Goal: Task Accomplishment & Management: Complete application form

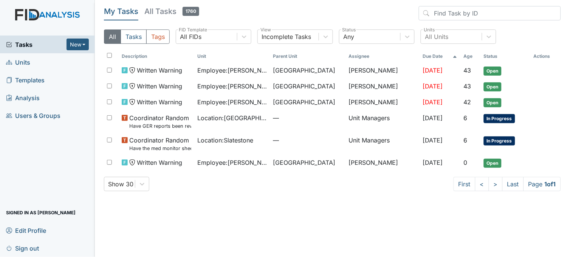
click at [23, 43] on span "Tasks" at bounding box center [36, 44] width 60 height 9
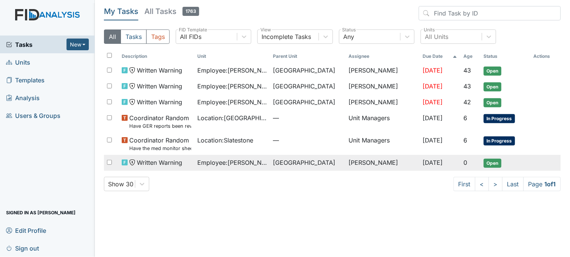
click at [219, 164] on span "Employee : Swain, Ky'Asia" at bounding box center [232, 162] width 70 height 9
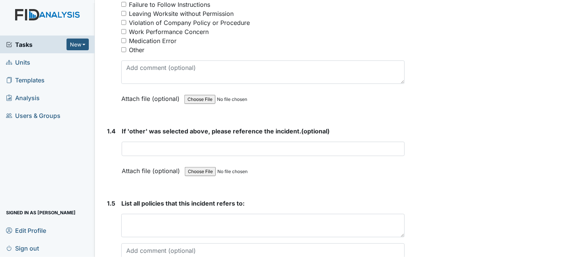
scroll to position [504, 0]
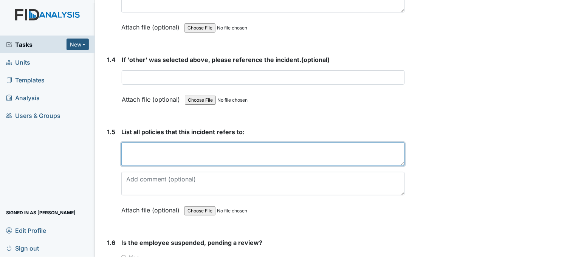
paste textarea "Attendance 702:1"
type textarea "Attendance 702:1"
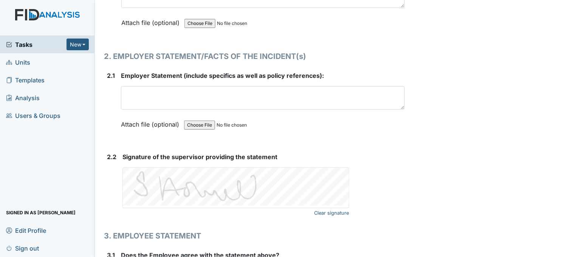
scroll to position [1008, 0]
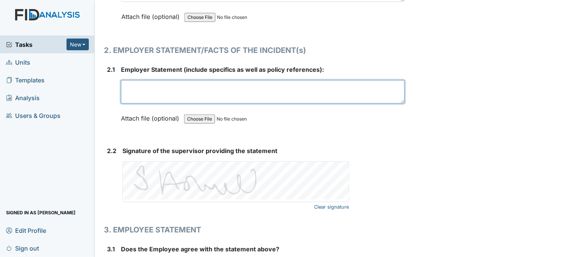
click at [208, 85] on textarea at bounding box center [263, 91] width 284 height 23
drag, startPoint x: 157, startPoint y: 96, endPoint x: 292, endPoint y: 97, distance: 135.0
click at [292, 97] on textarea "She did not report to work scheduled day/time. "She stated she won't be able to…" at bounding box center [263, 91] width 284 height 23
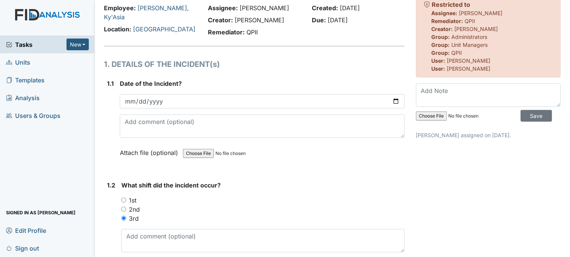
scroll to position [0, 0]
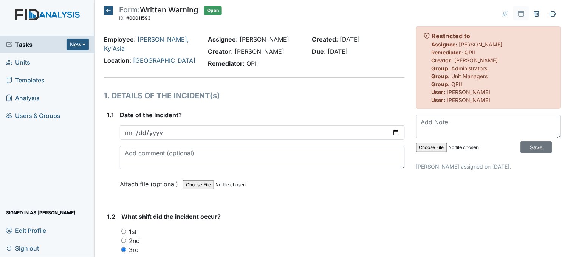
type textarea "She did not report to work scheduled day/time. "She stated she won't be able to…"
click at [106, 9] on icon at bounding box center [108, 10] width 9 height 9
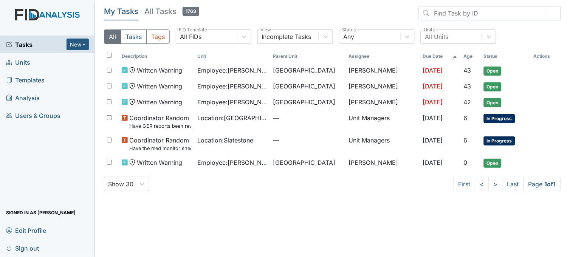
click at [27, 58] on span "Units" at bounding box center [18, 62] width 24 height 12
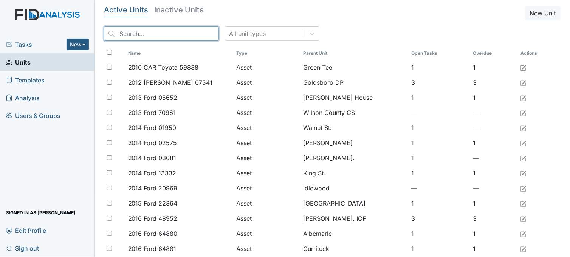
click at [138, 36] on input "search" at bounding box center [161, 33] width 115 height 14
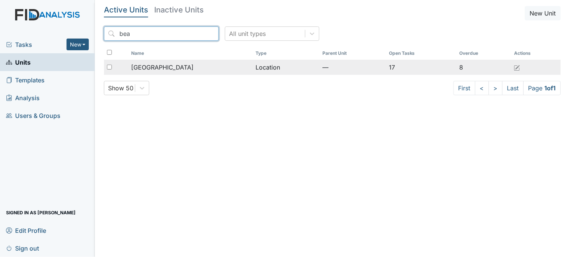
type input "bea"
click at [168, 66] on span "[GEOGRAPHIC_DATA]" at bounding box center [162, 67] width 62 height 9
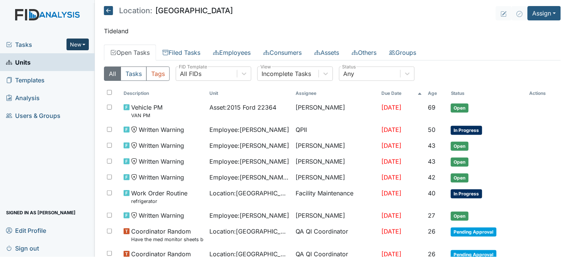
click at [84, 40] on button "New" at bounding box center [78, 45] width 23 height 12
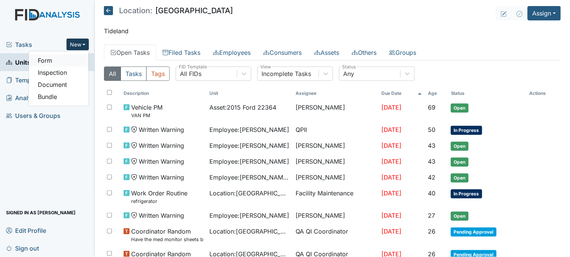
click at [70, 59] on link "Form" at bounding box center [59, 60] width 60 height 12
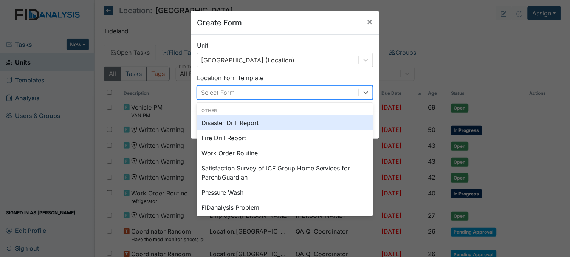
click at [232, 91] on div "Select Form" at bounding box center [218, 92] width 34 height 9
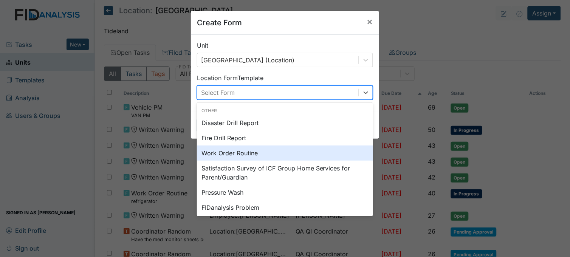
click at [234, 151] on div "Work Order Routine" at bounding box center [285, 153] width 176 height 15
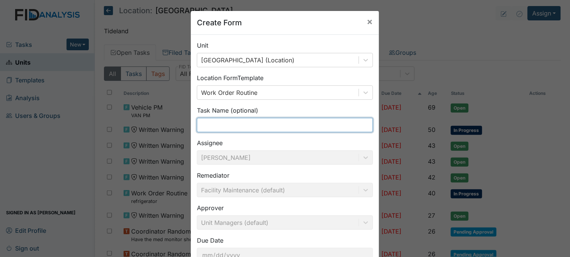
click at [228, 128] on input "text" at bounding box center [285, 125] width 176 height 14
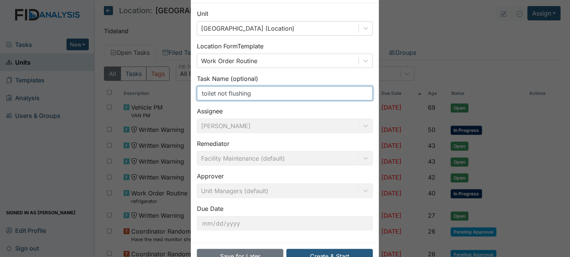
scroll to position [56, 0]
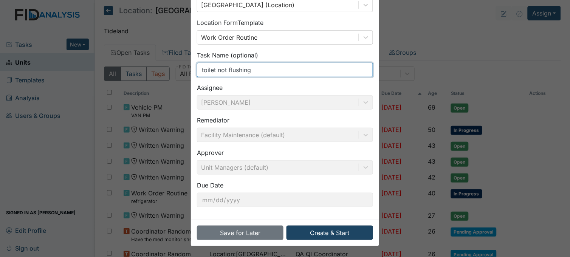
type input "toilet not flushing"
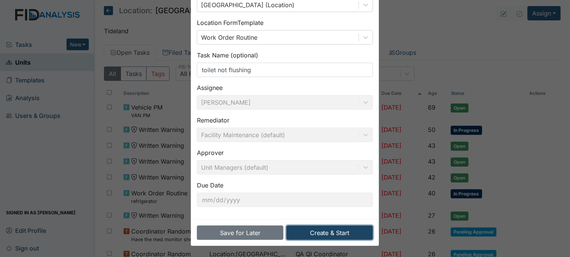
click at [326, 234] on button "Create & Start" at bounding box center [330, 233] width 87 height 14
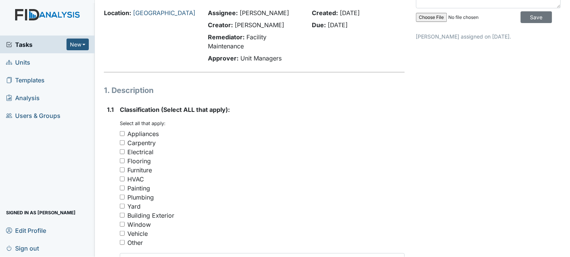
scroll to position [126, 0]
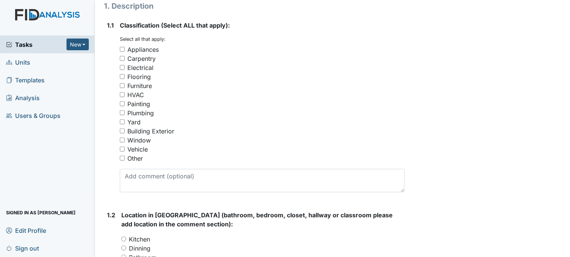
click at [122, 110] on input "Plumbing" at bounding box center [122, 112] width 5 height 5
checkbox input "true"
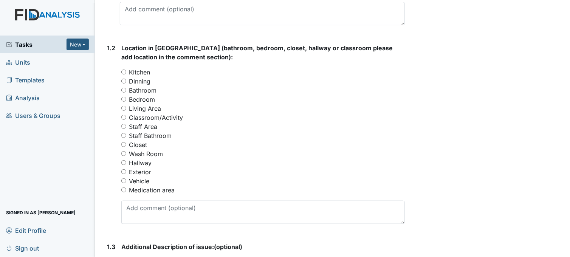
scroll to position [294, 0]
click at [124, 88] on input "Bathroom" at bounding box center [123, 89] width 5 height 5
radio input "true"
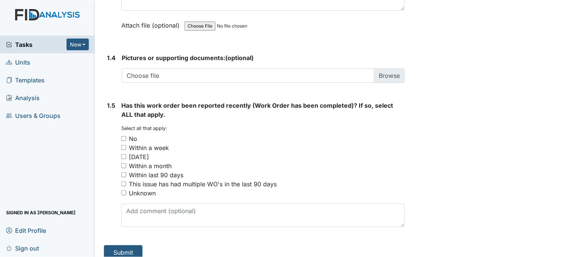
scroll to position [572, 0]
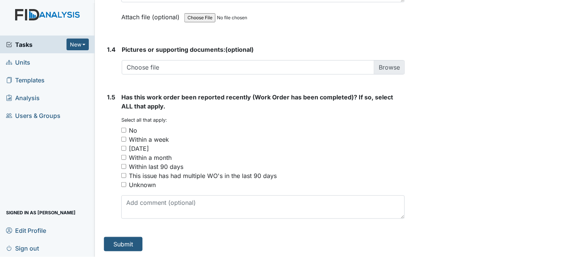
click at [123, 166] on input "Within last 90 days" at bounding box center [123, 166] width 5 height 5
checkbox input "true"
click at [122, 174] on input "This issue has had multiple WO's in the last 90 days" at bounding box center [123, 175] width 5 height 5
checkbox input "true"
click at [125, 168] on input "Within last 90 days" at bounding box center [123, 166] width 5 height 5
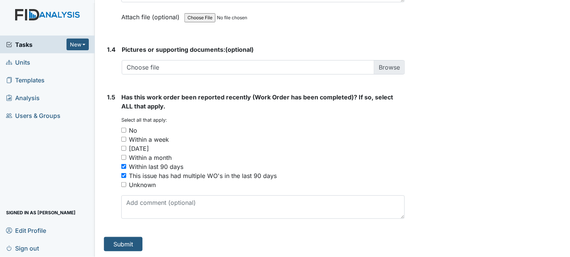
checkbox input "false"
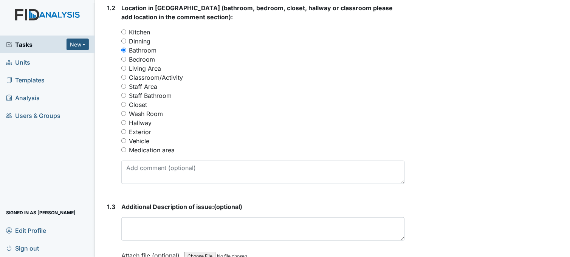
scroll to position [336, 0]
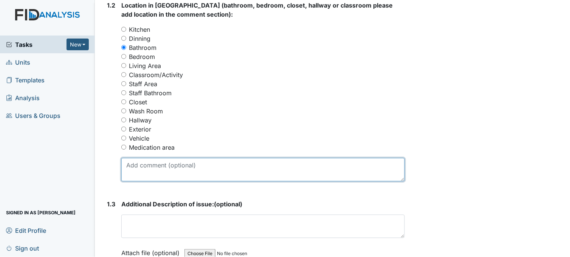
click at [215, 176] on textarea at bounding box center [263, 169] width 284 height 23
click at [286, 163] on textarea "I don't know why toilet will not flush as it is supposed to" at bounding box center [263, 169] width 284 height 23
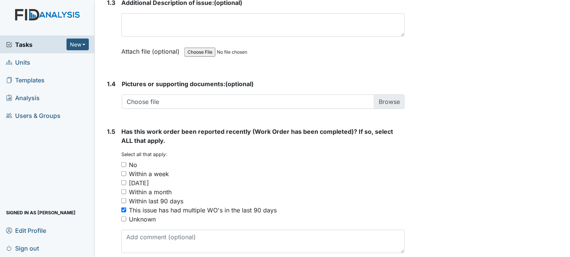
scroll to position [572, 0]
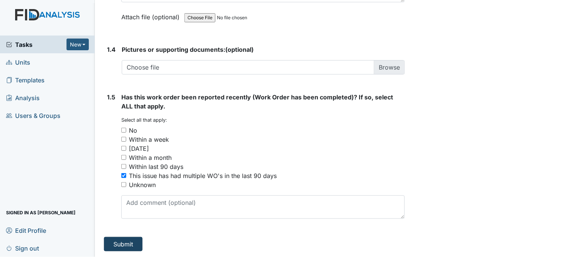
type textarea "I don't know why toilet will not flush as it is supposed to. handicap bathroom"
click at [111, 242] on button "Submit" at bounding box center [123, 244] width 39 height 14
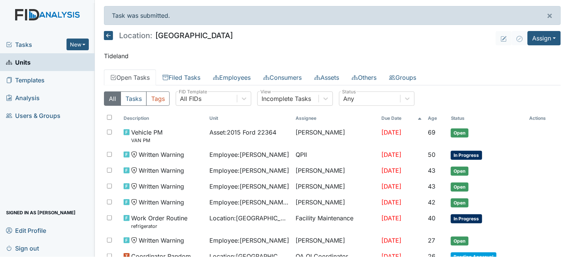
click at [19, 39] on div "Tasks New Form Inspection Document Bundle" at bounding box center [47, 45] width 95 height 18
click at [22, 44] on span "Tasks" at bounding box center [36, 44] width 60 height 9
